Goal: Task Accomplishment & Management: Use online tool/utility

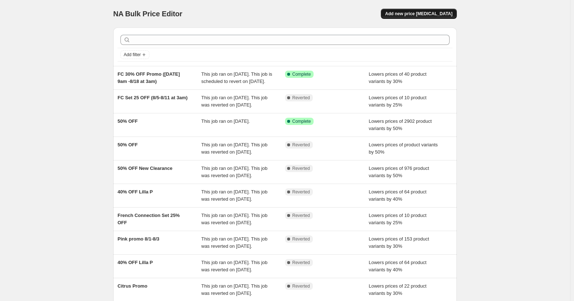
click at [429, 14] on span "Add new price [MEDICAL_DATA]" at bounding box center [418, 14] width 67 height 6
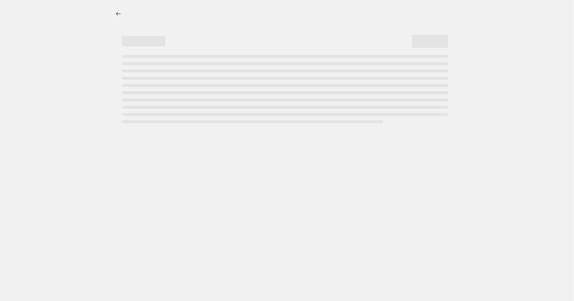
select select "percentage"
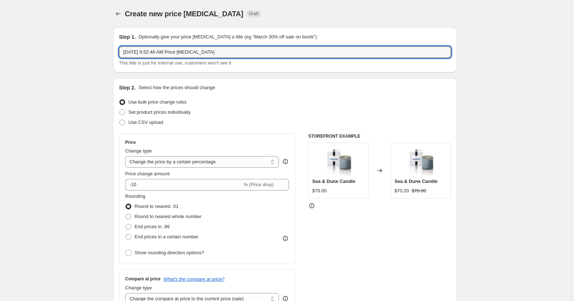
drag, startPoint x: 238, startPoint y: 51, endPoint x: 110, endPoint y: 56, distance: 127.4
type input "New to 50% OFF"
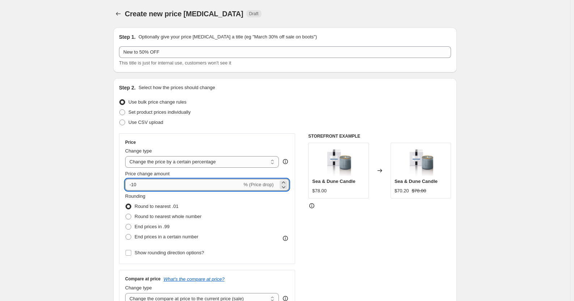
click at [134, 184] on input "-10" at bounding box center [183, 185] width 117 height 12
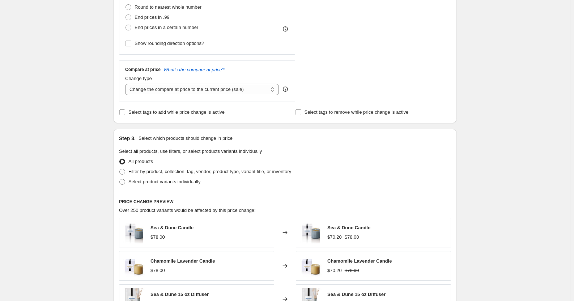
scroll to position [253, 0]
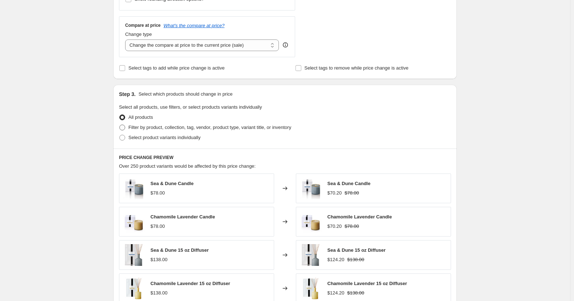
type input "-50"
click at [123, 126] on span at bounding box center [122, 127] width 6 height 6
click at [120, 125] on input "Filter by product, collection, tag, vendor, product type, variant title, or inv…" at bounding box center [119, 124] width 0 height 0
radio input "true"
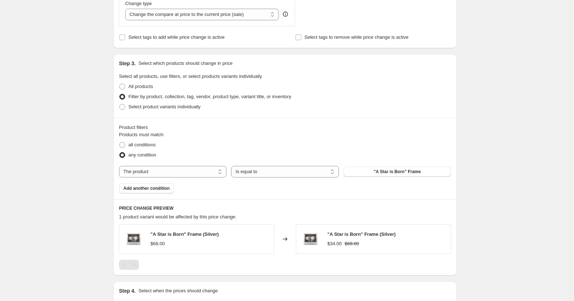
scroll to position [325, 0]
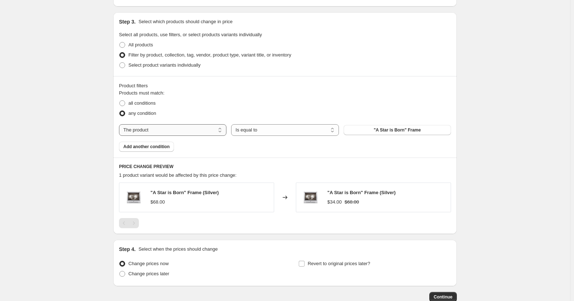
click at [208, 129] on select "The product The product's collection The product's tag The product's vendor The…" at bounding box center [172, 130] width 107 height 12
select select "tag"
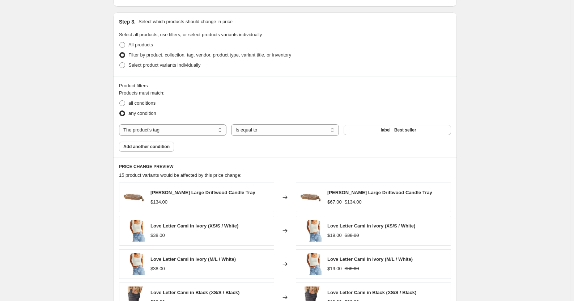
click at [404, 131] on span "_label_ Best seller" at bounding box center [397, 130] width 38 height 6
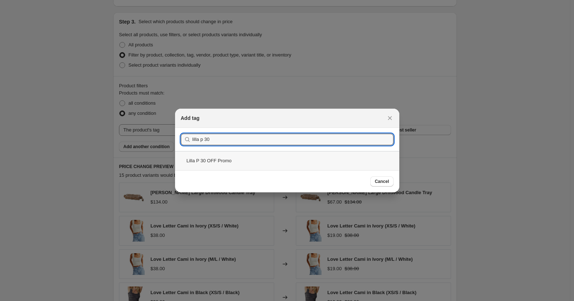
type input "lilla p 30"
click at [301, 158] on div "Lilla P 30 OFF Promo" at bounding box center [287, 160] width 224 height 19
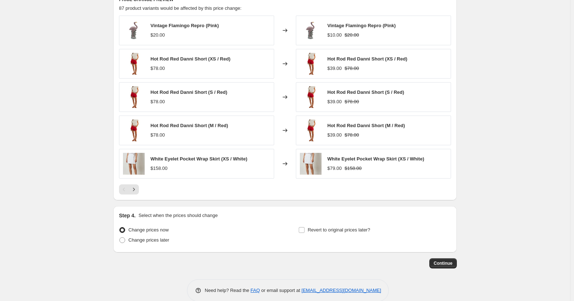
scroll to position [504, 0]
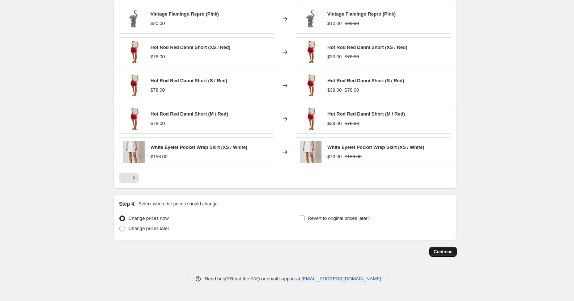
click at [438, 251] on span "Continue" at bounding box center [443, 251] width 19 height 6
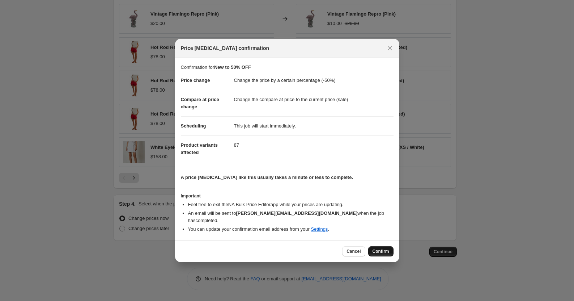
click at [387, 250] on span "Confirm" at bounding box center [380, 251] width 17 height 6
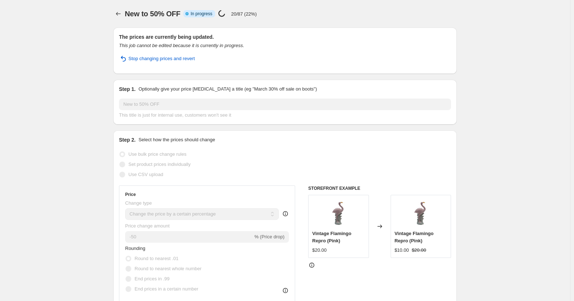
select select "percentage"
select select "tag"
